Goal: Task Accomplishment & Management: Complete application form

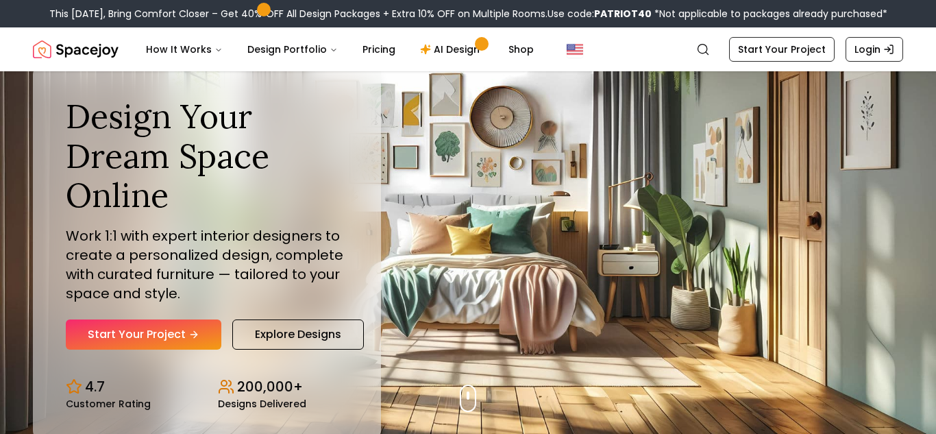
click at [184, 328] on link "Start Your Project" at bounding box center [143, 334] width 155 height 30
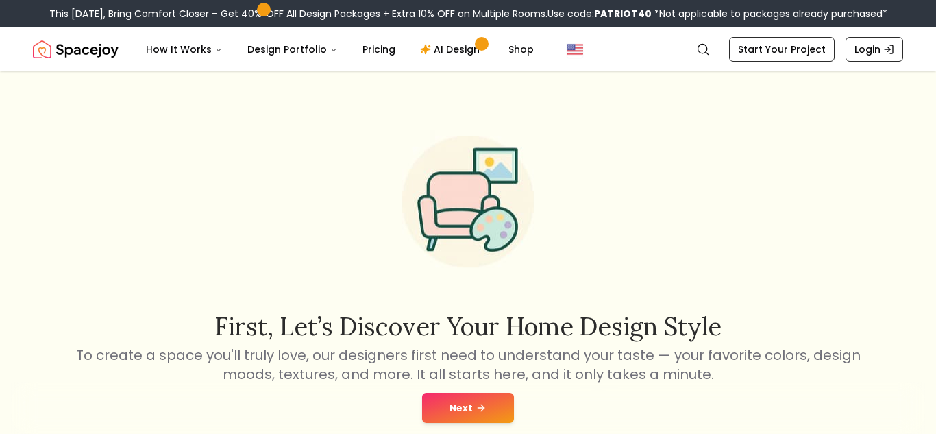
click at [469, 414] on button "Next" at bounding box center [468, 407] width 92 height 30
